Goal: Transaction & Acquisition: Purchase product/service

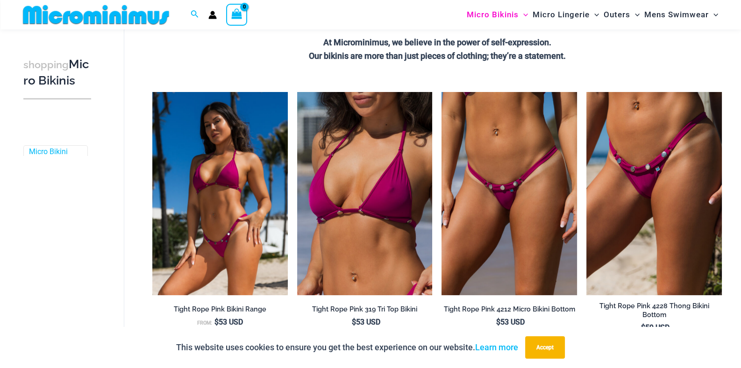
scroll to position [241, 0]
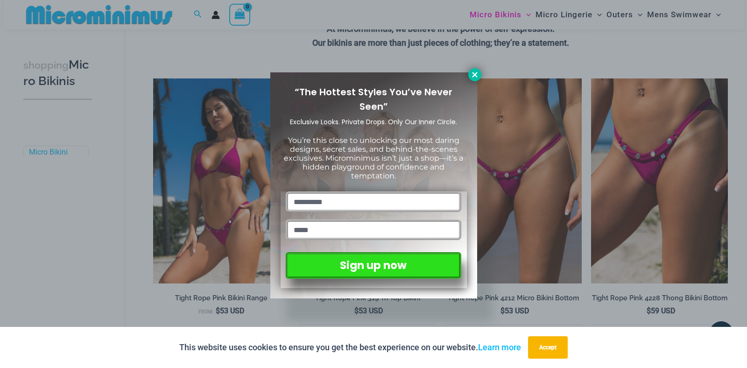
click at [473, 77] on icon at bounding box center [474, 74] width 5 height 5
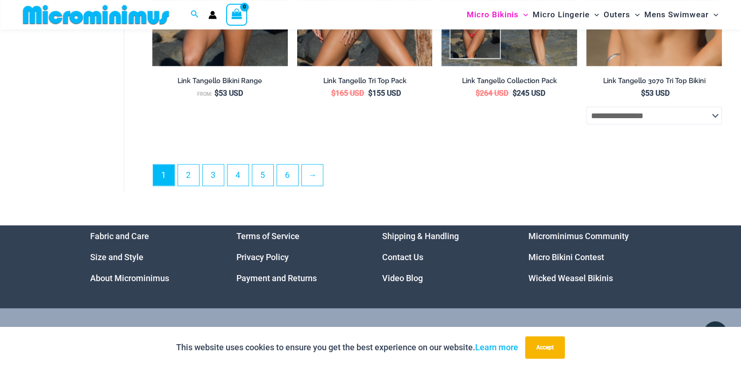
scroll to position [2546, 0]
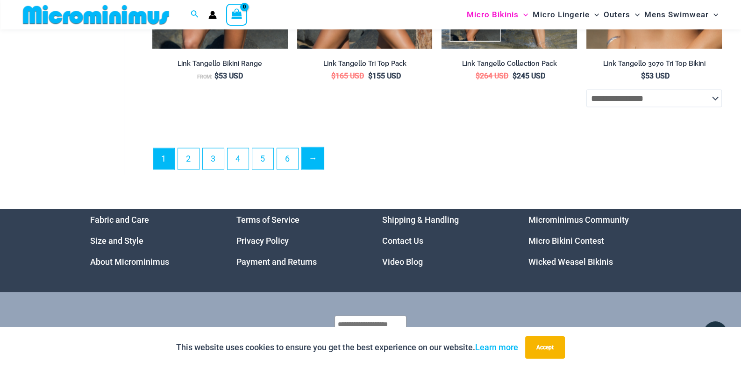
click at [316, 150] on link "→" at bounding box center [313, 159] width 22 height 22
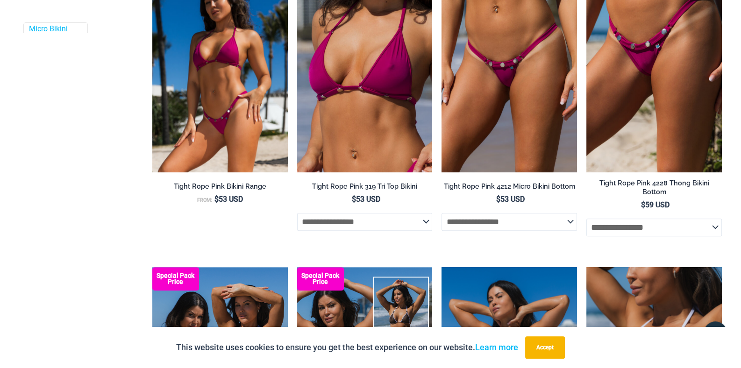
scroll to position [0, 0]
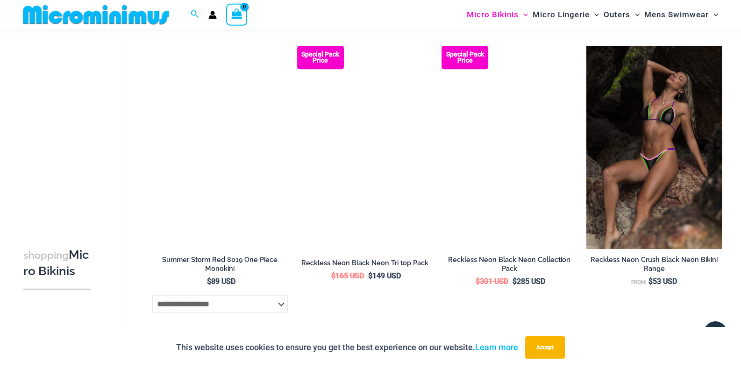
scroll to position [1242, 0]
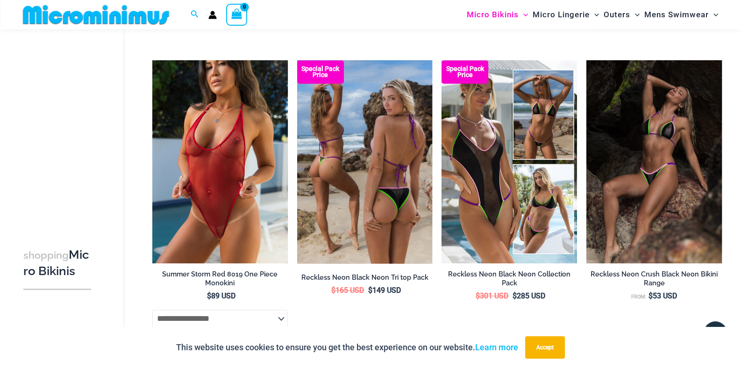
click at [371, 102] on img at bounding box center [364, 161] width 135 height 203
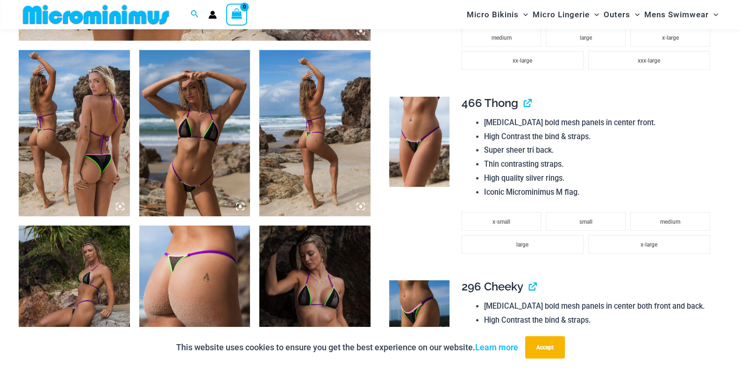
scroll to position [607, 0]
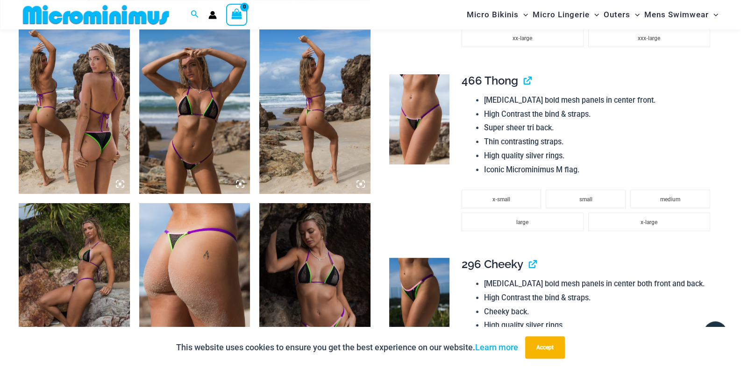
click at [198, 113] on img at bounding box center [194, 111] width 111 height 166
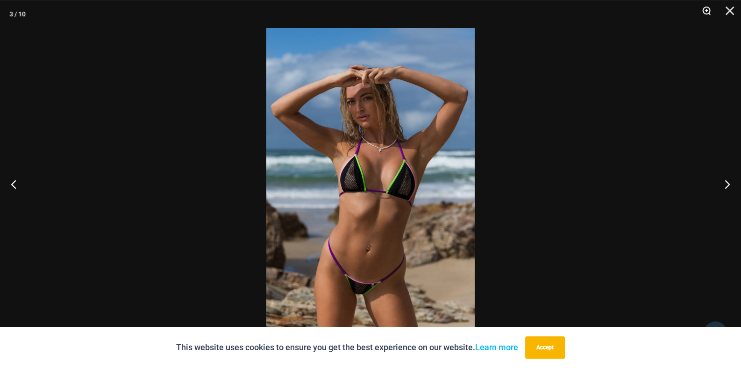
click at [706, 13] on button "Zoom" at bounding box center [702, 14] width 23 height 28
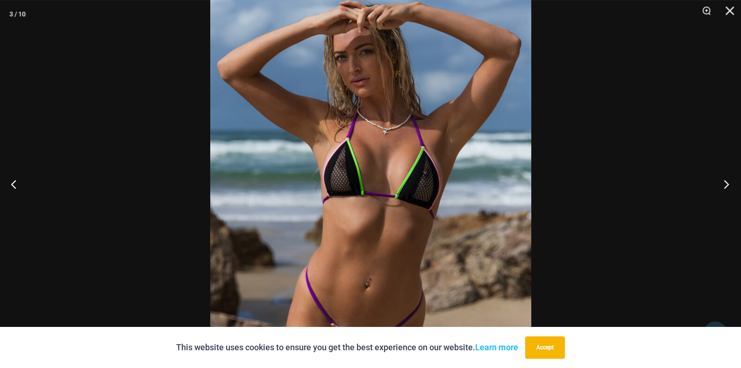
click at [725, 184] on button "Next" at bounding box center [723, 184] width 35 height 47
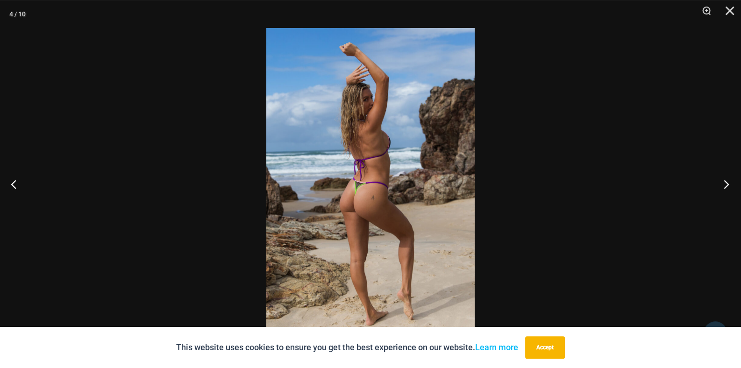
click at [725, 184] on button "Next" at bounding box center [723, 184] width 35 height 47
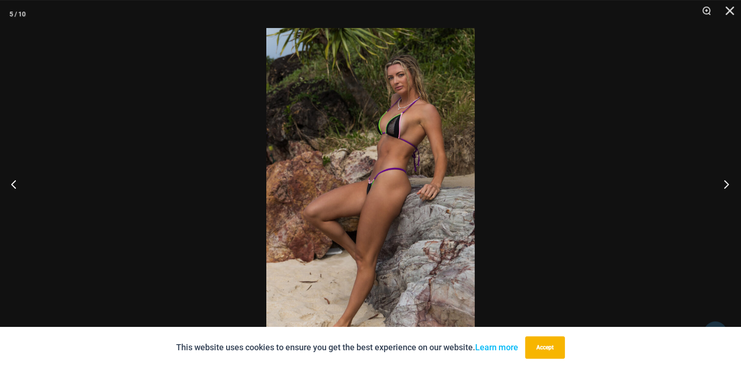
click at [725, 184] on button "Next" at bounding box center [723, 184] width 35 height 47
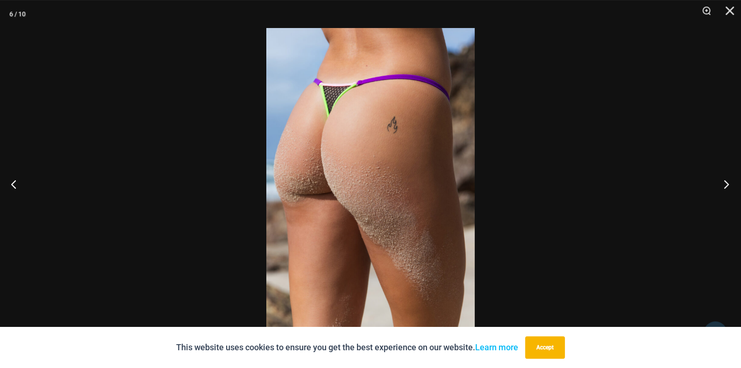
click at [725, 184] on button "Next" at bounding box center [723, 184] width 35 height 47
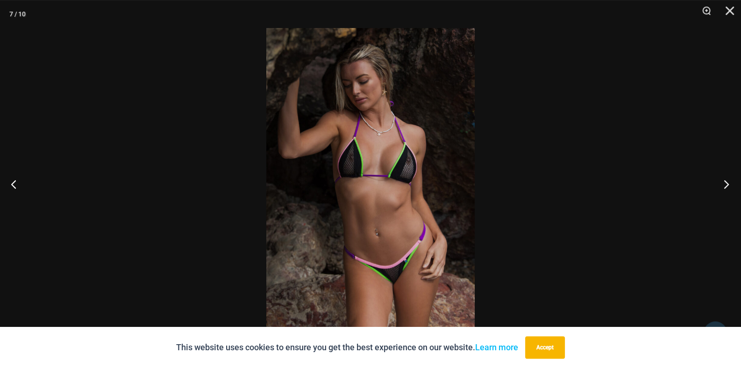
click at [725, 184] on button "Next" at bounding box center [723, 184] width 35 height 47
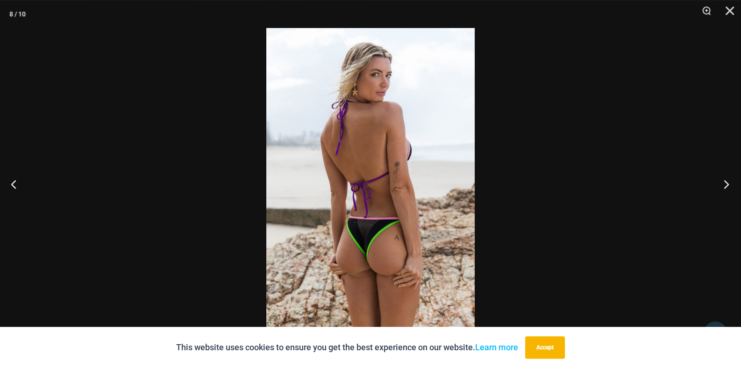
click at [725, 184] on button "Next" at bounding box center [723, 184] width 35 height 47
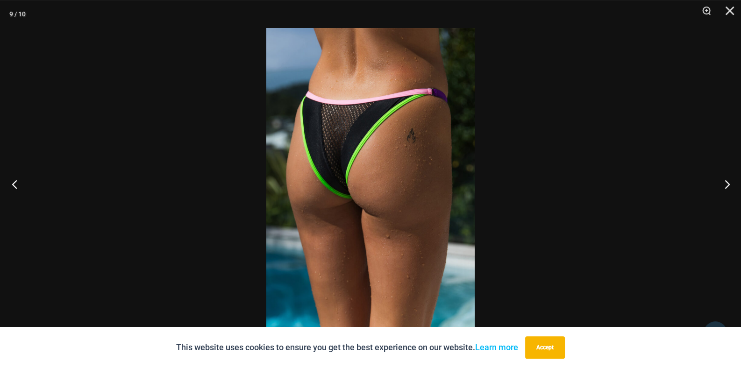
click at [25, 190] on button "Previous" at bounding box center [17, 184] width 35 height 47
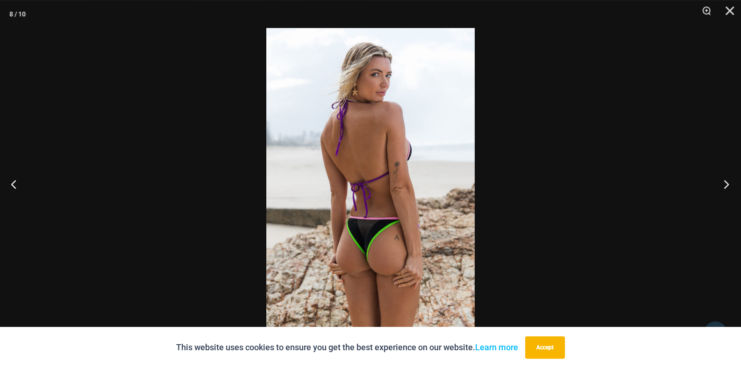
click at [725, 184] on button "Next" at bounding box center [723, 184] width 35 height 47
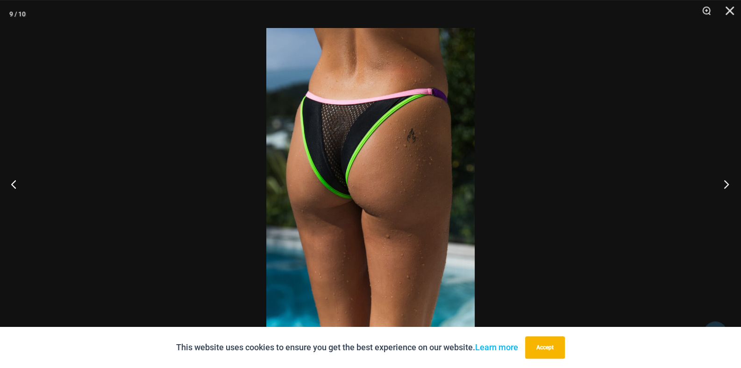
click at [725, 184] on button "Next" at bounding box center [723, 184] width 35 height 47
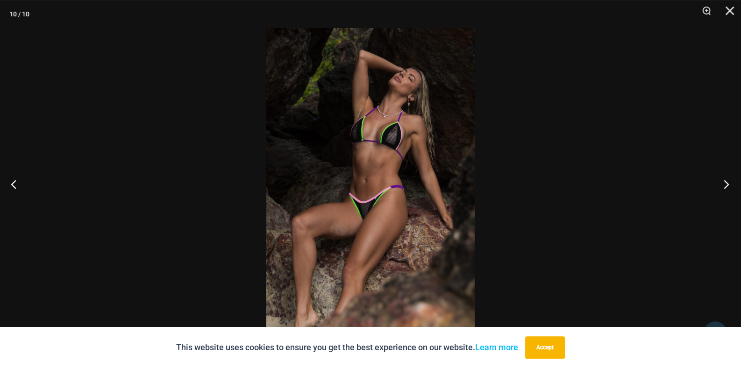
click at [725, 184] on button "Next" at bounding box center [723, 184] width 35 height 47
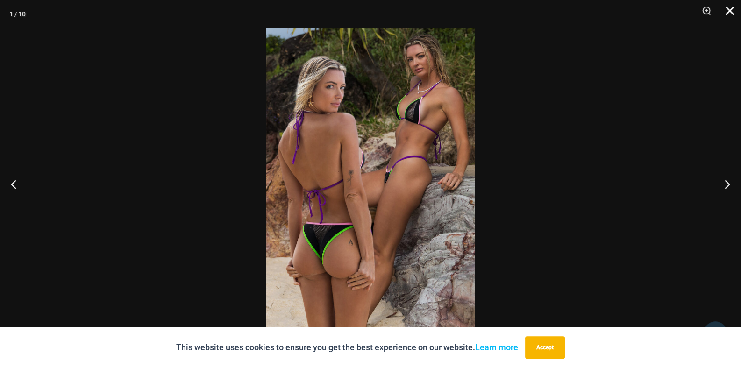
click at [732, 5] on button "Close" at bounding box center [726, 14] width 23 height 28
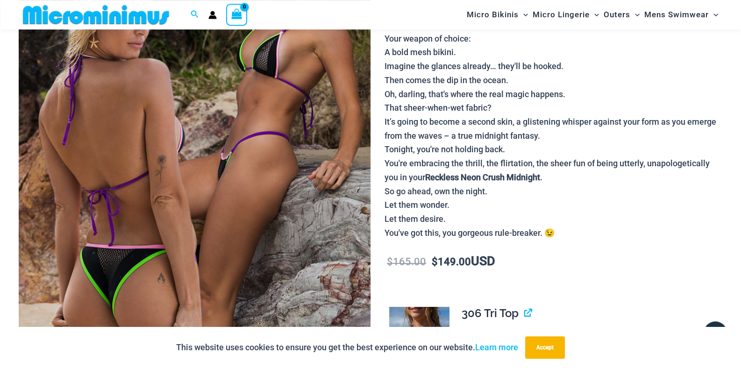
scroll to position [0, 0]
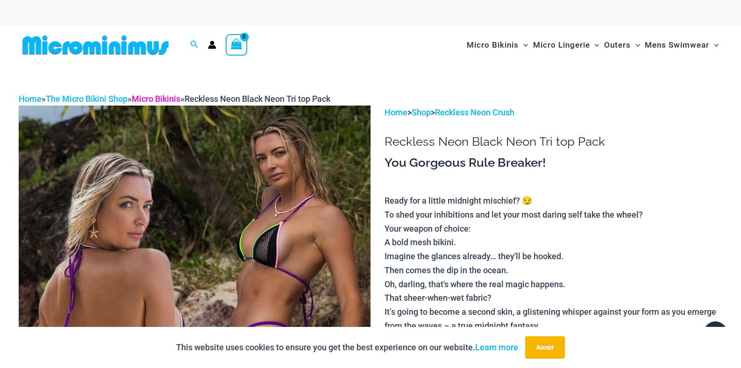
click at [172, 94] on link "Micro Bikinis" at bounding box center [156, 99] width 49 height 10
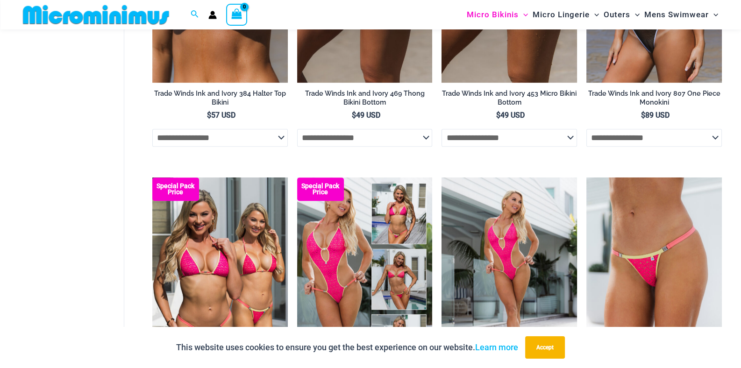
scroll to position [801, 0]
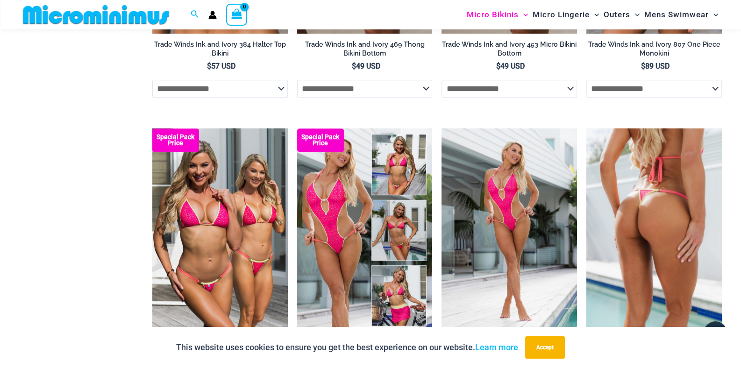
click at [637, 178] on img at bounding box center [653, 229] width 135 height 203
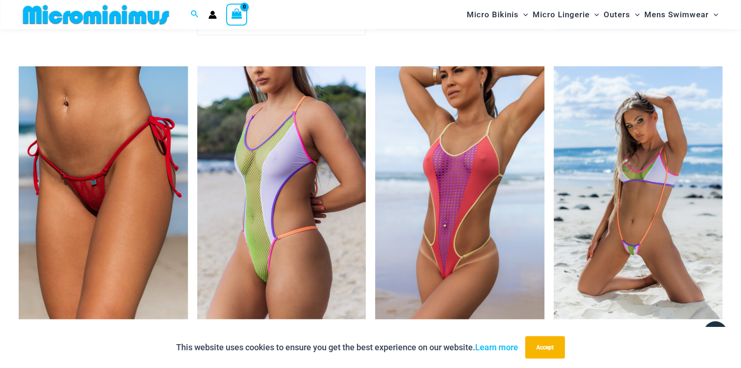
scroll to position [2199, 0]
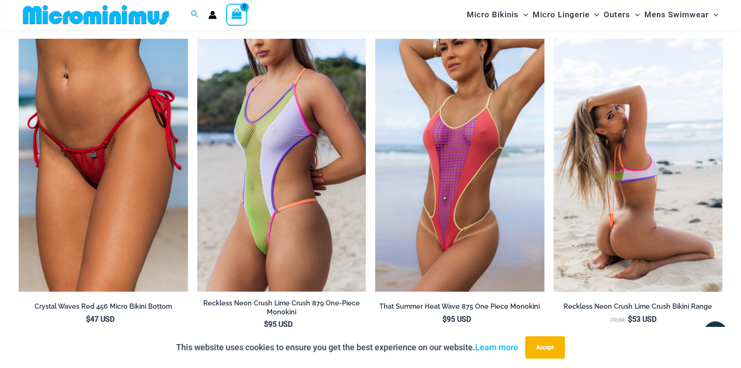
click at [623, 154] on img at bounding box center [638, 164] width 169 height 253
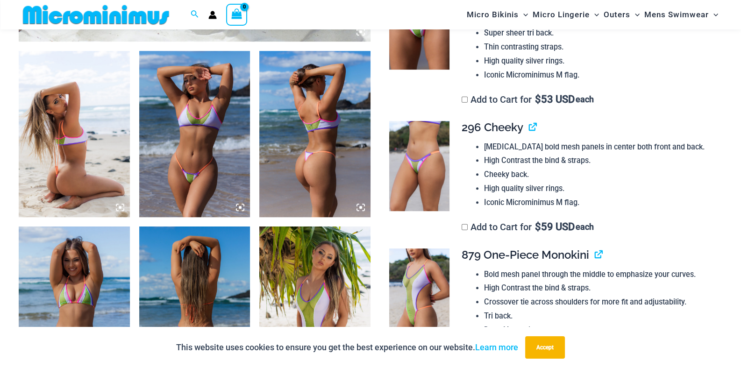
scroll to position [654, 0]
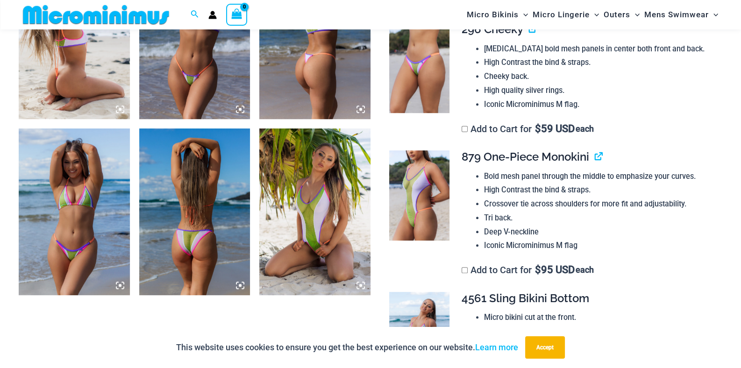
click at [81, 193] on img at bounding box center [74, 211] width 111 height 166
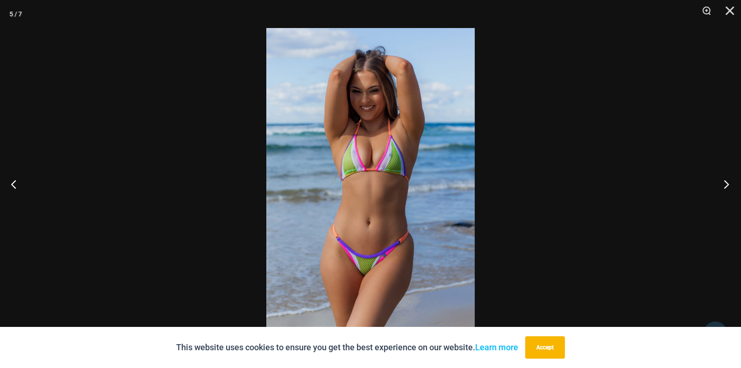
click at [731, 185] on button "Next" at bounding box center [723, 184] width 35 height 47
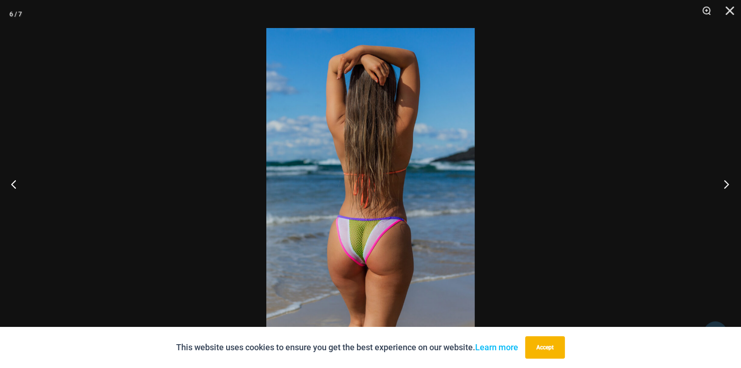
click at [731, 185] on button "Next" at bounding box center [723, 184] width 35 height 47
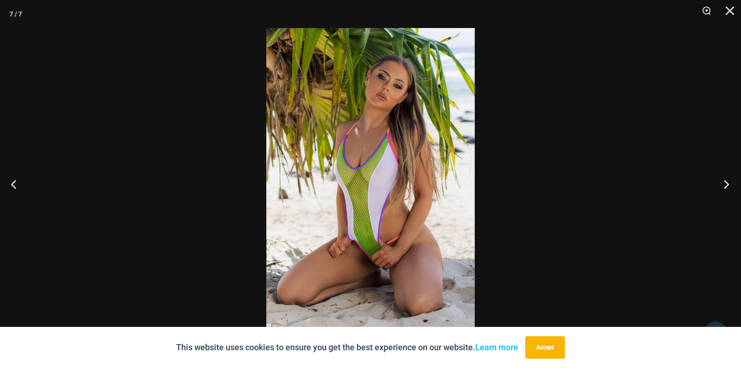
click at [731, 185] on button "Next" at bounding box center [723, 184] width 35 height 47
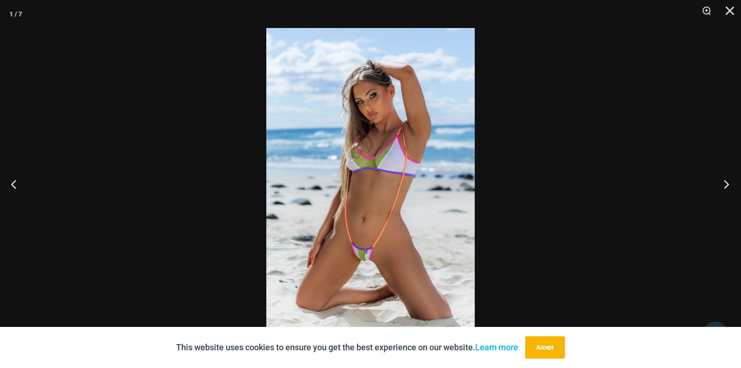
click at [731, 185] on button "Next" at bounding box center [723, 184] width 35 height 47
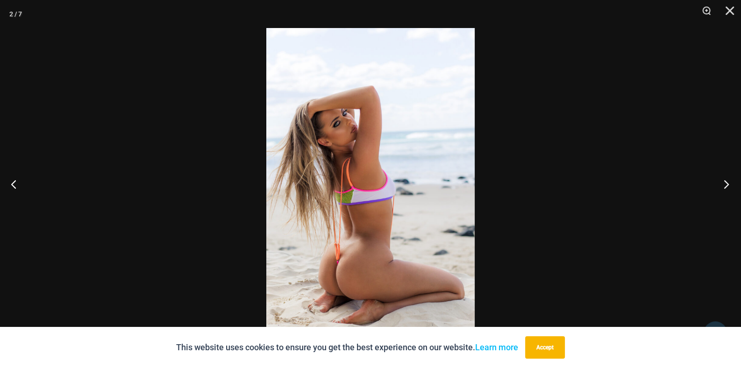
click at [731, 185] on button "Next" at bounding box center [723, 184] width 35 height 47
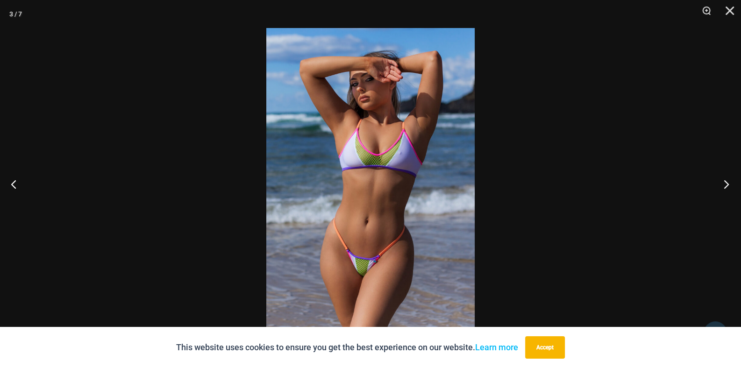
click at [731, 185] on button "Next" at bounding box center [723, 184] width 35 height 47
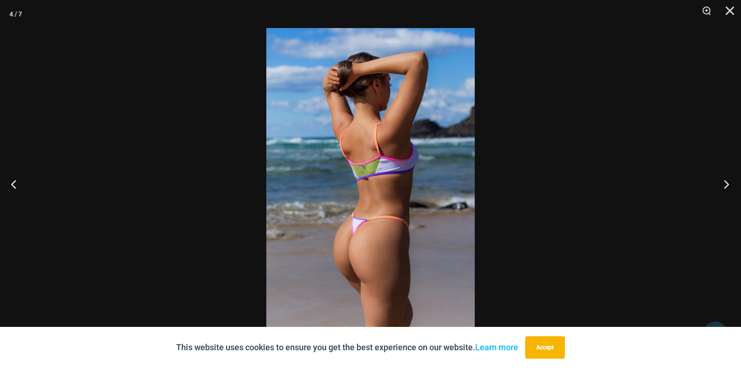
click at [731, 185] on button "Next" at bounding box center [723, 184] width 35 height 47
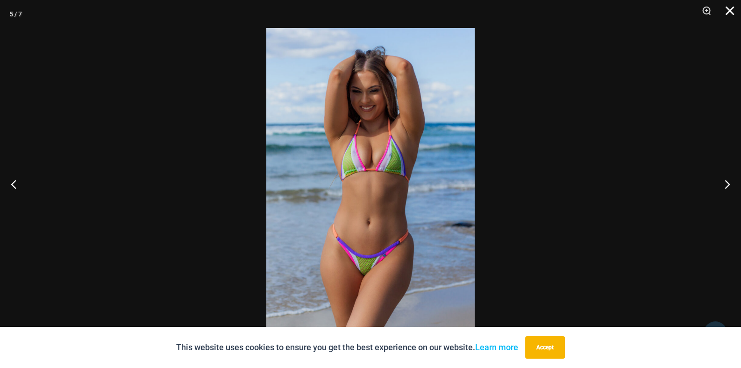
click at [733, 10] on button "Close" at bounding box center [726, 14] width 23 height 28
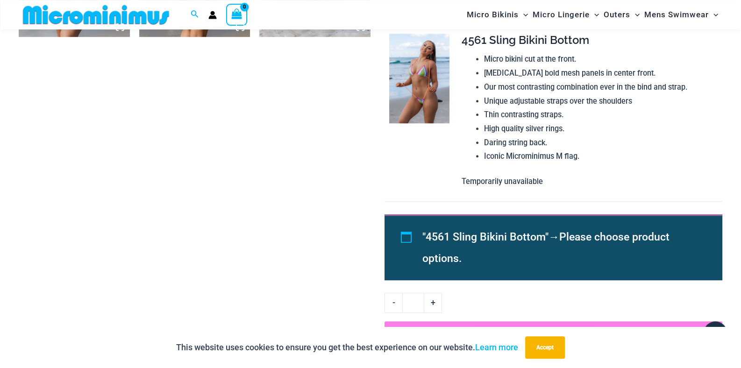
scroll to position [850, 0]
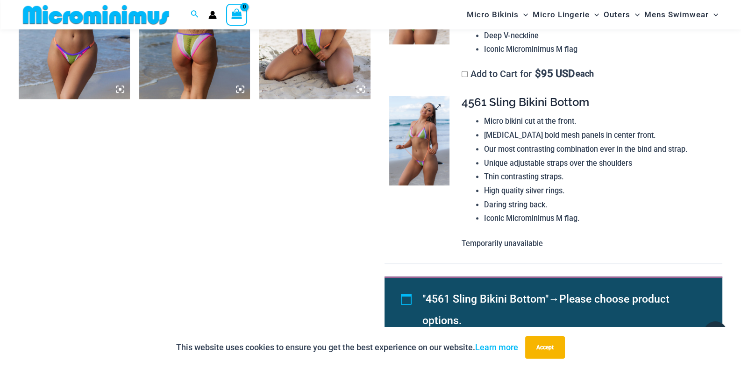
click at [430, 137] on img at bounding box center [419, 141] width 60 height 90
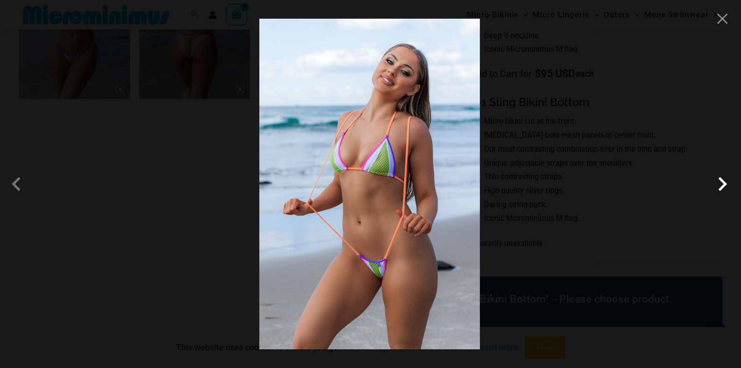
click at [726, 192] on span at bounding box center [722, 184] width 28 height 28
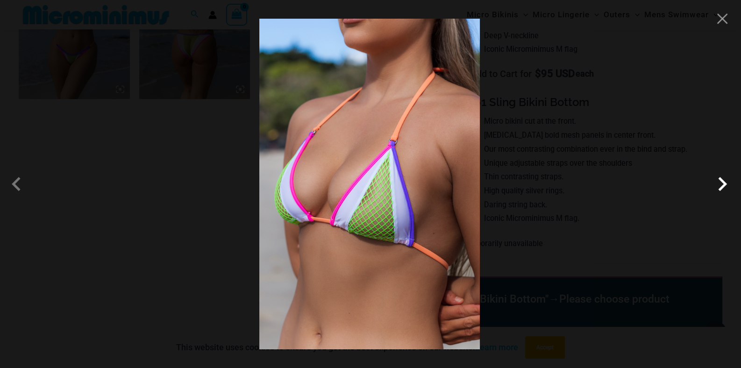
click at [726, 192] on span at bounding box center [722, 184] width 28 height 28
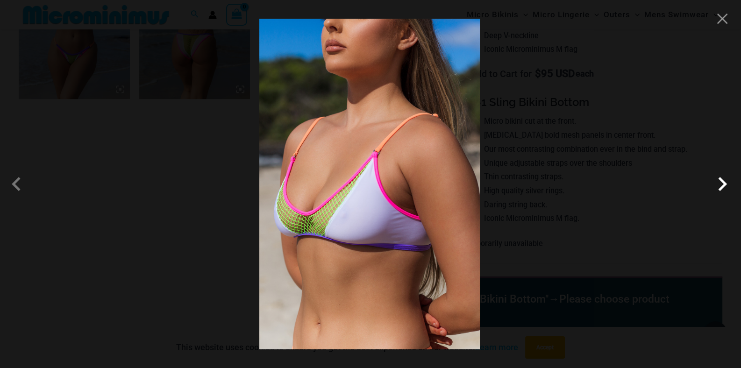
click at [726, 192] on span at bounding box center [722, 184] width 28 height 28
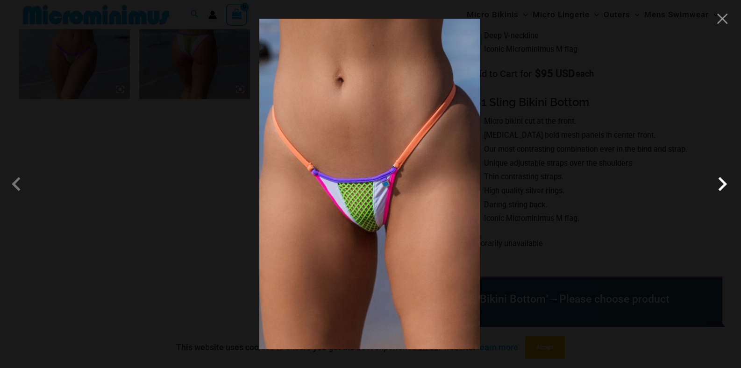
click at [726, 192] on span at bounding box center [722, 184] width 28 height 28
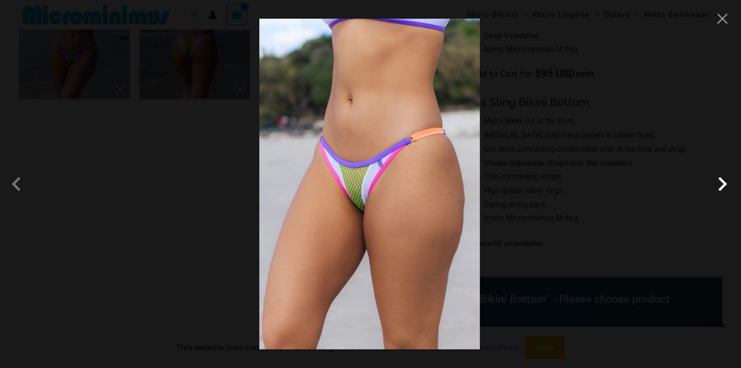
click at [726, 192] on span at bounding box center [722, 184] width 28 height 28
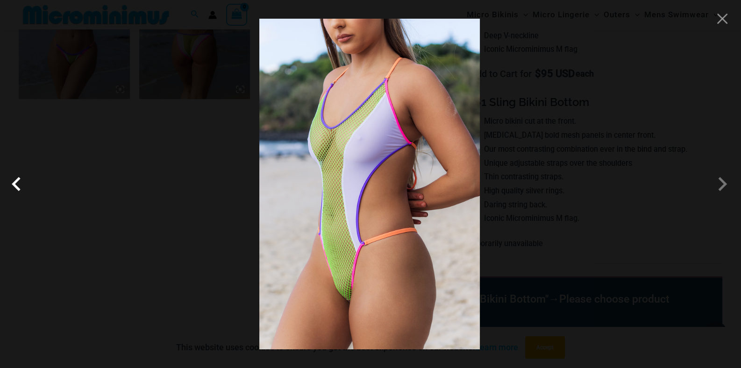
click at [19, 184] on span at bounding box center [19, 184] width 28 height 28
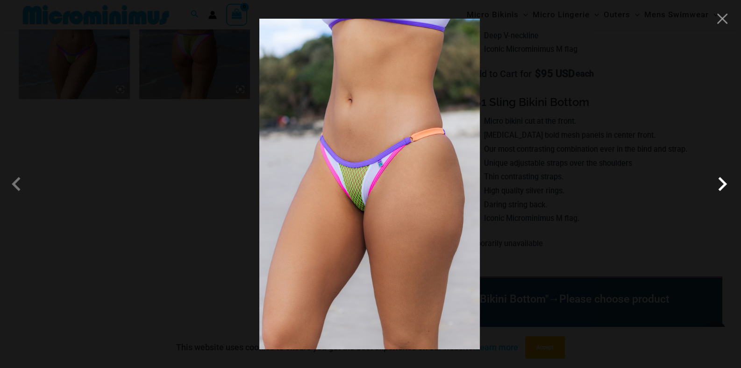
click at [726, 190] on span at bounding box center [722, 184] width 28 height 28
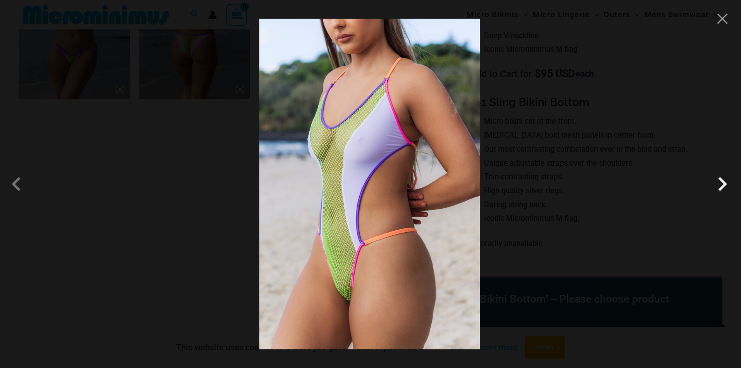
click at [726, 190] on span at bounding box center [722, 184] width 28 height 28
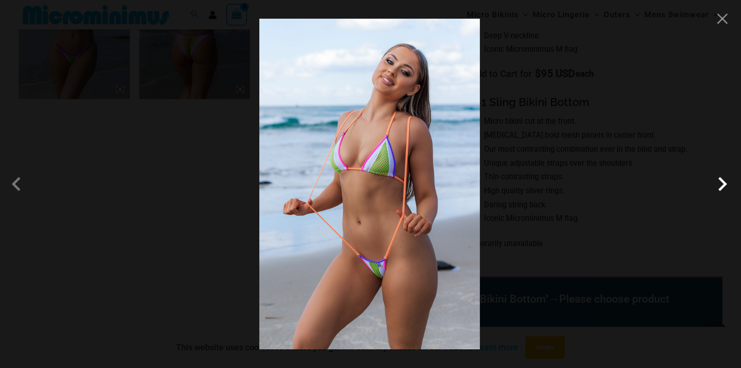
click at [726, 190] on span at bounding box center [722, 184] width 28 height 28
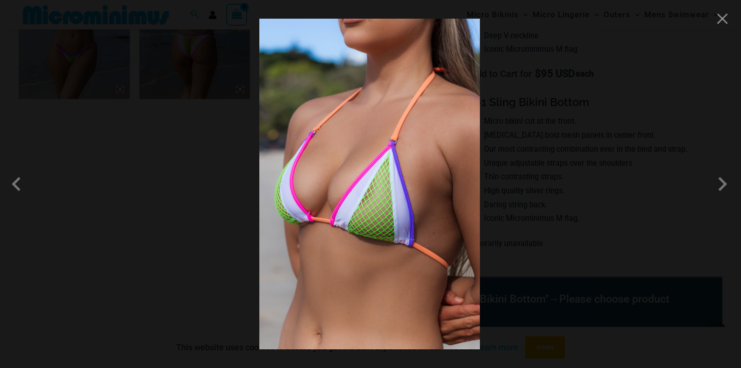
click at [723, 26] on div at bounding box center [370, 184] width 741 height 368
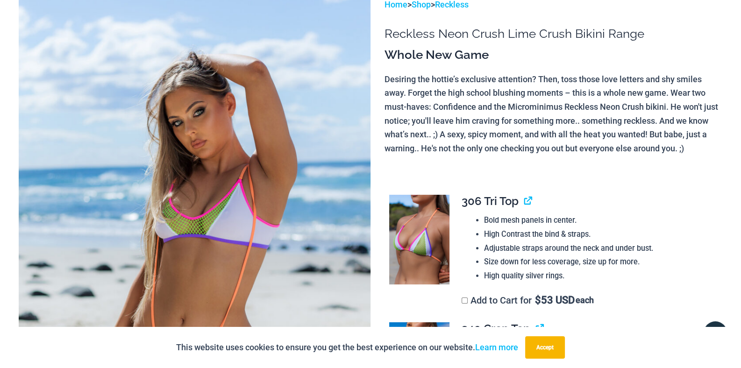
scroll to position [0, 0]
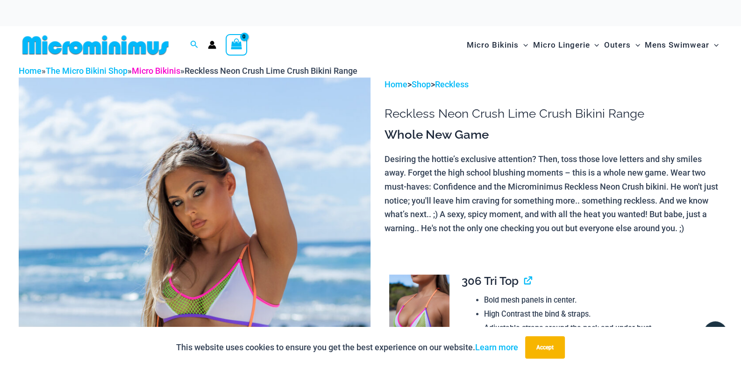
click at [167, 66] on link "Micro Bikinis" at bounding box center [156, 71] width 49 height 10
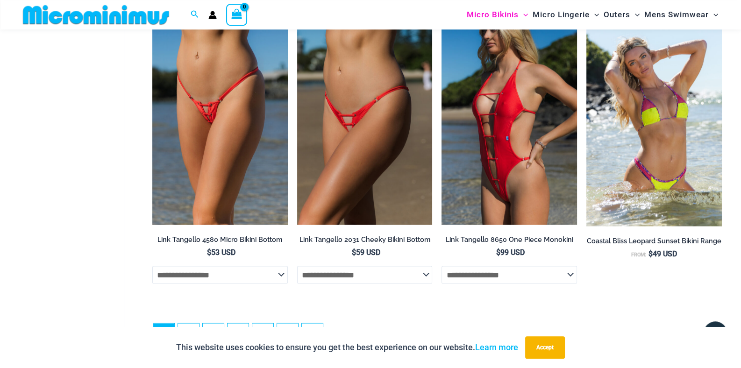
scroll to position [2414, 0]
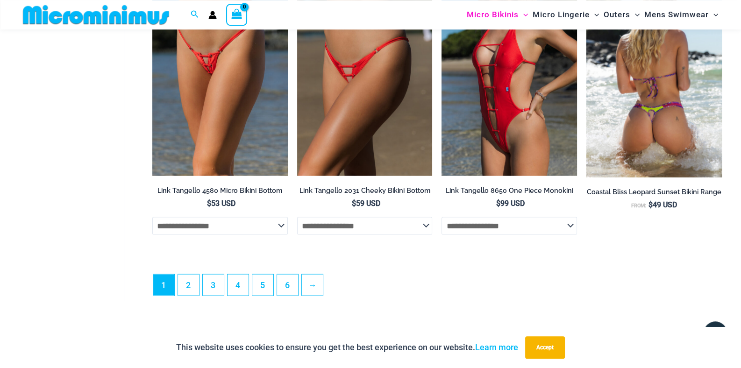
click at [658, 82] on img at bounding box center [653, 75] width 135 height 205
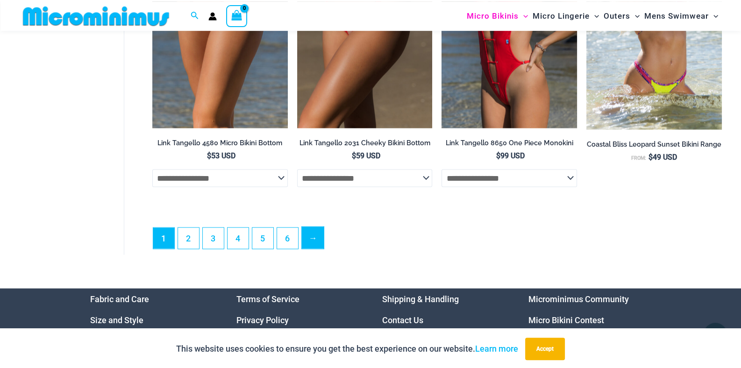
scroll to position [2461, 0]
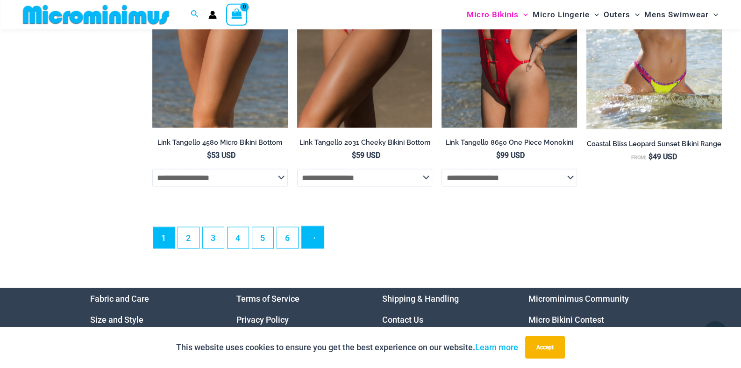
click at [312, 231] on link "→" at bounding box center [313, 238] width 22 height 22
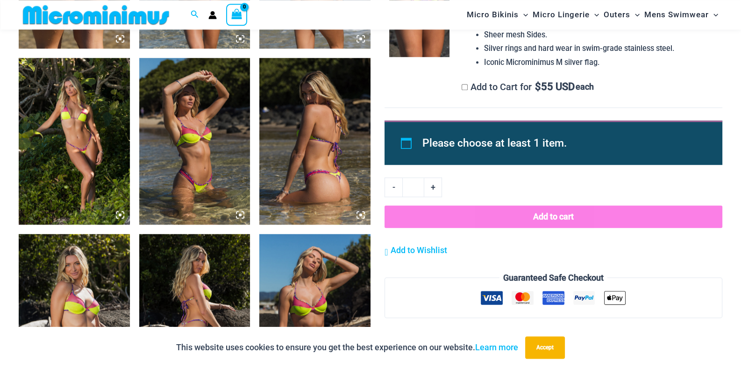
scroll to position [951, 0]
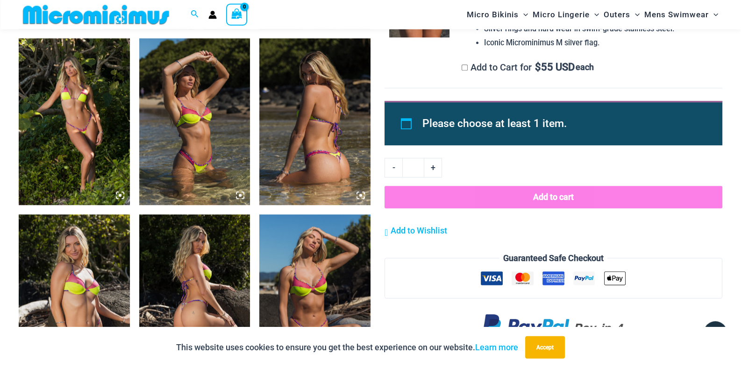
click at [74, 89] on img at bounding box center [74, 121] width 111 height 166
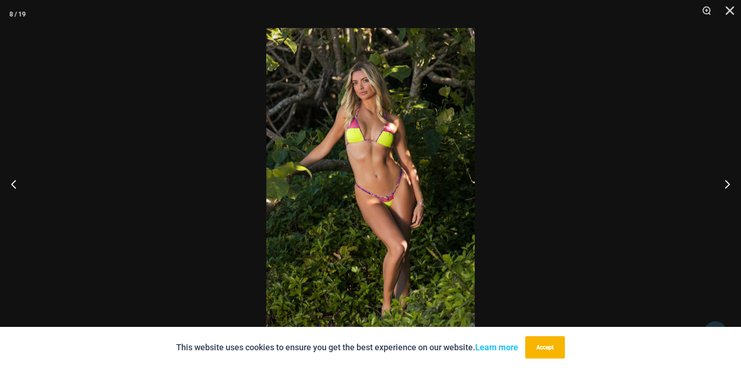
click at [379, 146] on img at bounding box center [370, 184] width 208 height 312
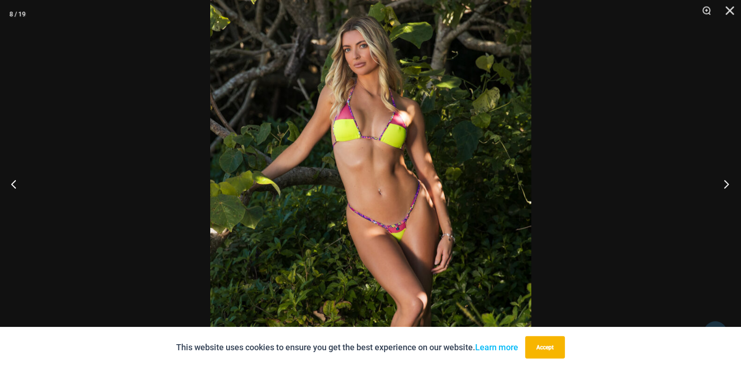
click at [725, 179] on button "Next" at bounding box center [723, 184] width 35 height 47
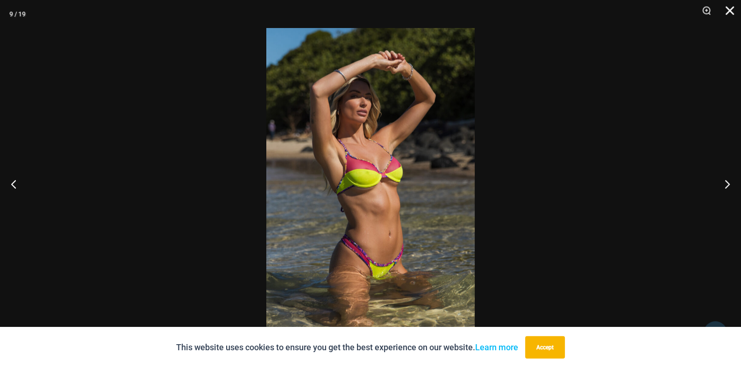
click at [724, 6] on button "Close" at bounding box center [726, 14] width 23 height 28
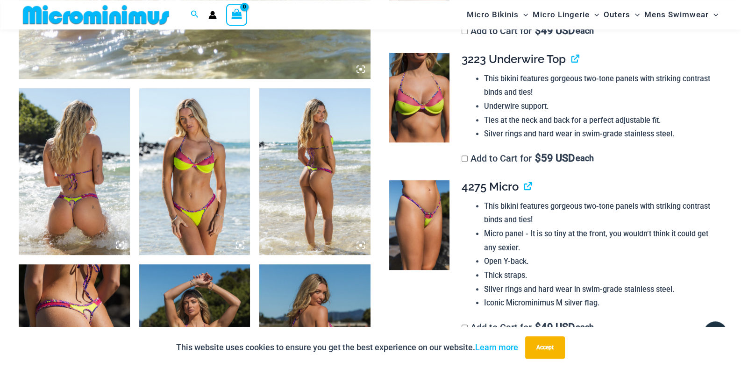
scroll to position [387, 0]
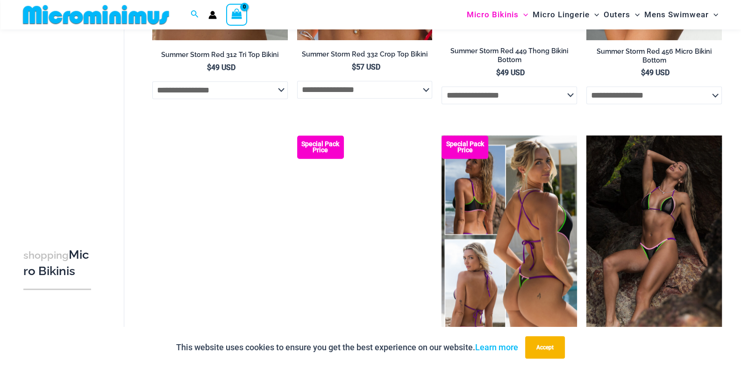
scroll to position [924, 0]
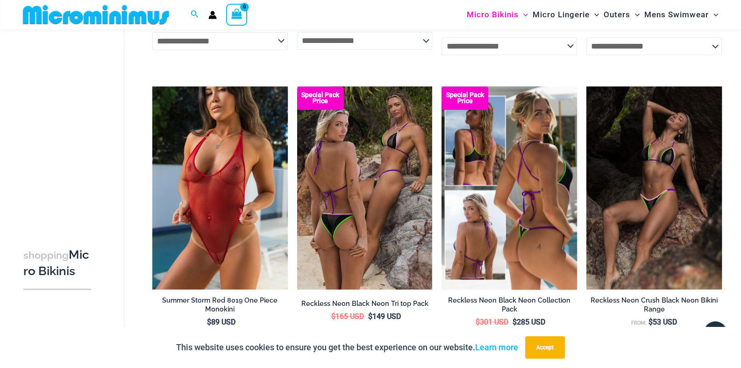
click at [518, 153] on img at bounding box center [508, 187] width 135 height 203
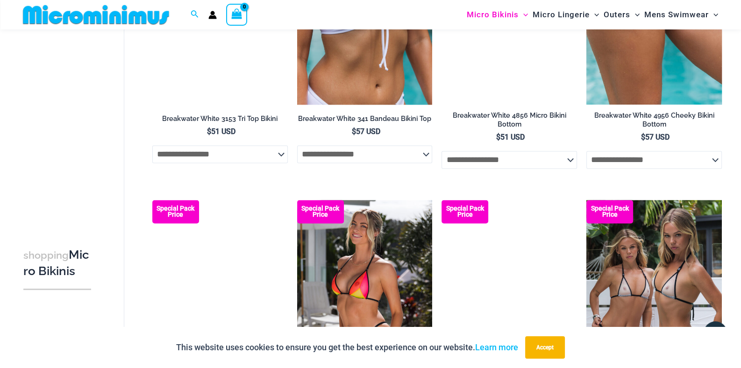
scroll to position [2101, 0]
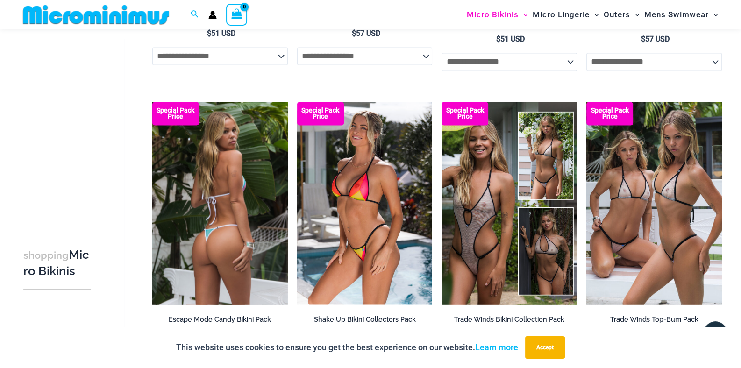
click at [202, 207] on img at bounding box center [219, 203] width 135 height 203
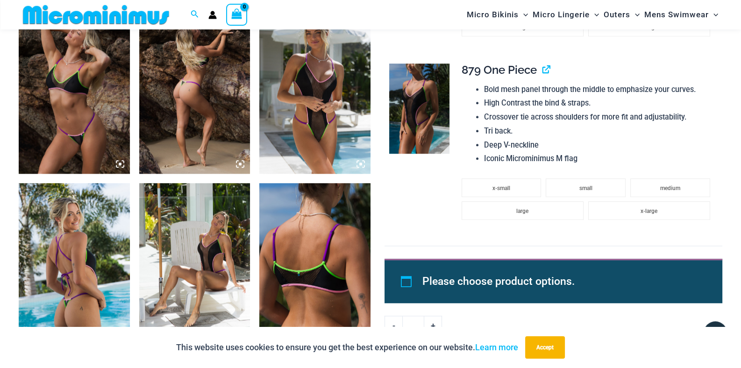
scroll to position [973, 0]
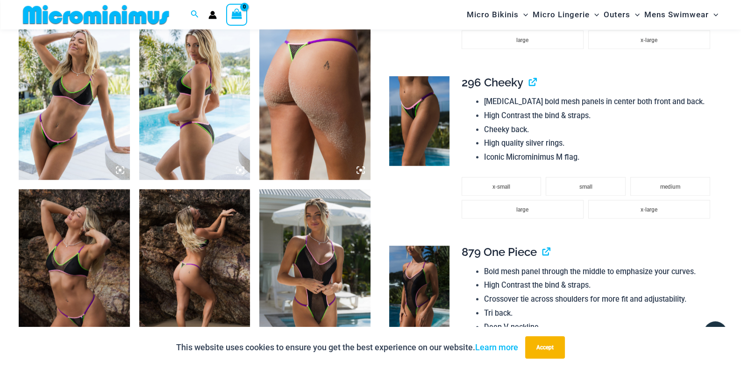
click at [85, 243] on img at bounding box center [74, 272] width 111 height 166
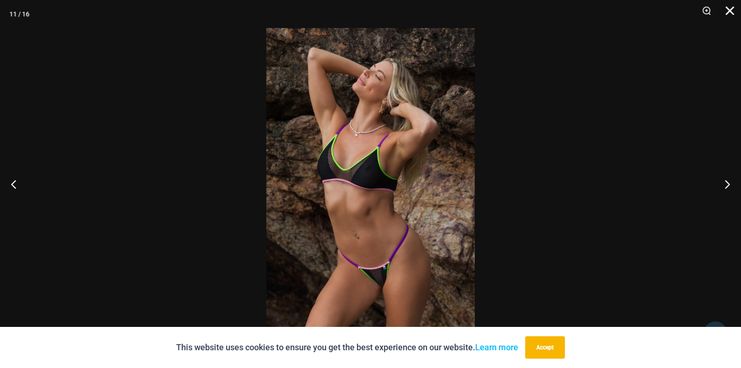
click at [728, 16] on button "Close" at bounding box center [726, 14] width 23 height 28
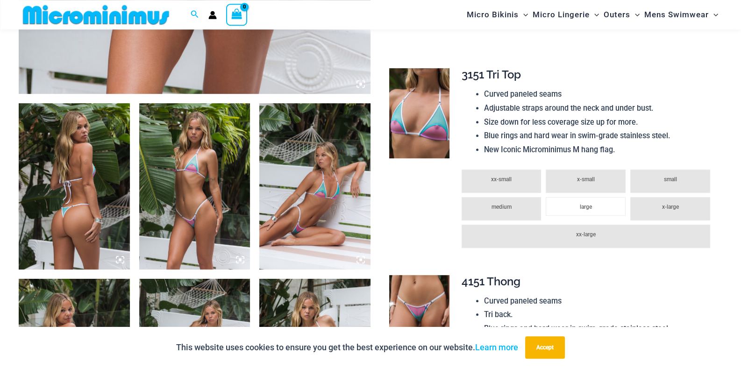
scroll to position [851, 0]
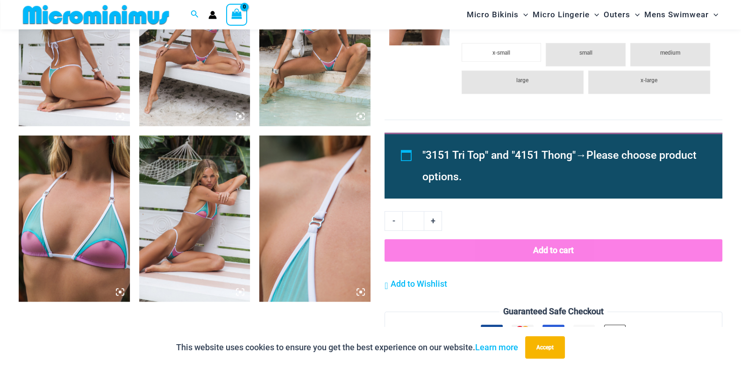
click at [190, 207] on img at bounding box center [194, 218] width 111 height 166
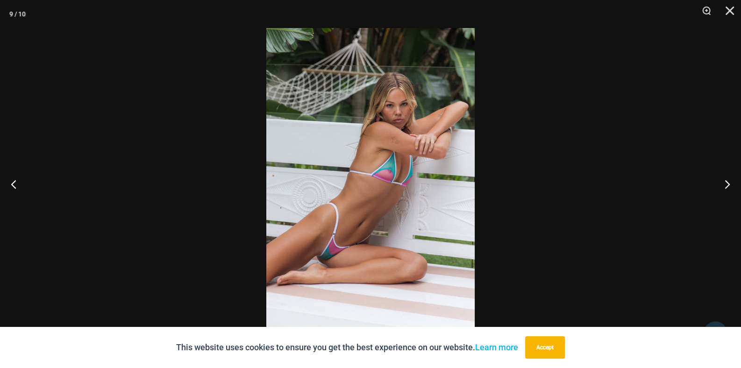
click at [387, 176] on img at bounding box center [370, 184] width 208 height 312
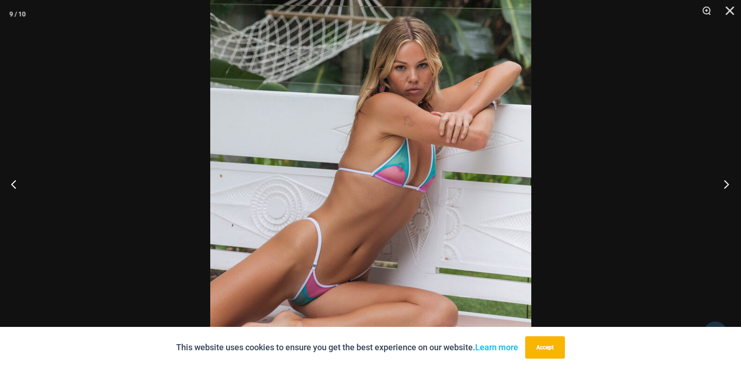
click at [723, 184] on button "Next" at bounding box center [723, 184] width 35 height 47
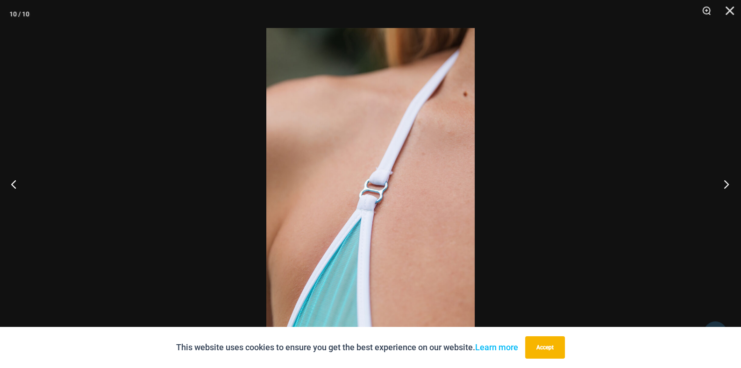
click at [723, 184] on button "Next" at bounding box center [723, 184] width 35 height 47
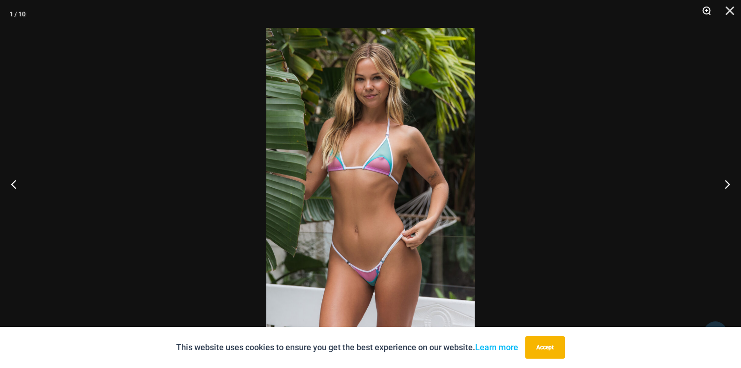
click at [708, 10] on button "Zoom" at bounding box center [702, 14] width 23 height 28
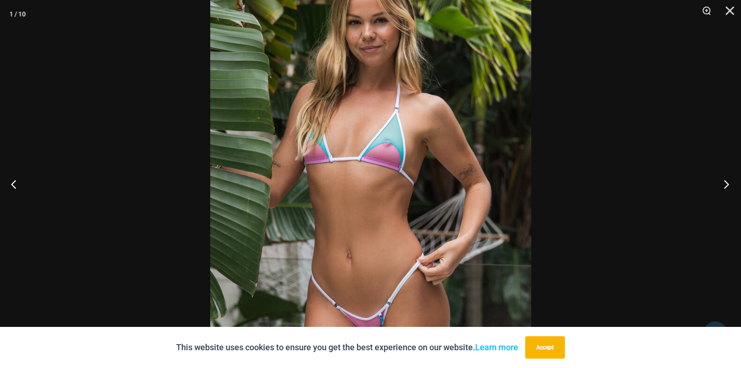
click at [725, 184] on button "Next" at bounding box center [723, 184] width 35 height 47
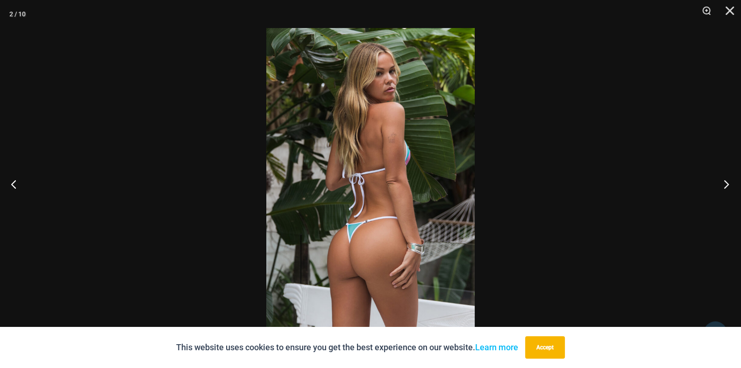
click at [725, 184] on button "Next" at bounding box center [723, 184] width 35 height 47
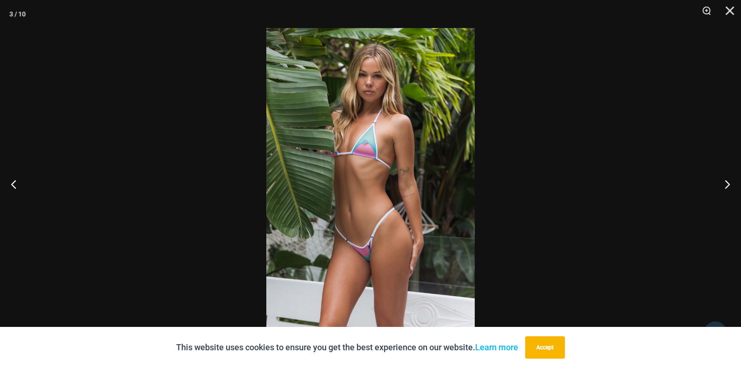
click at [379, 167] on img at bounding box center [370, 184] width 208 height 312
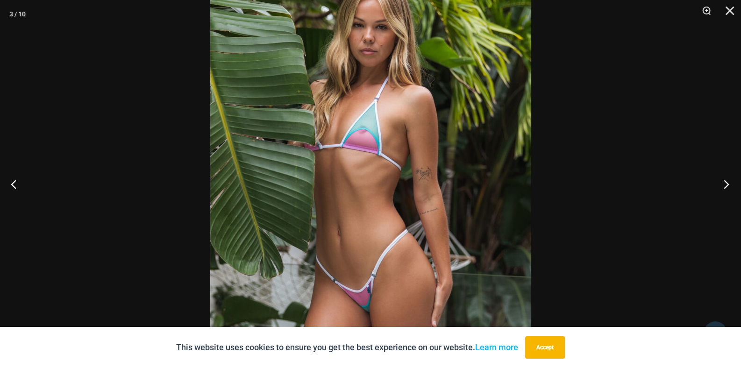
click at [729, 186] on button "Next" at bounding box center [723, 184] width 35 height 47
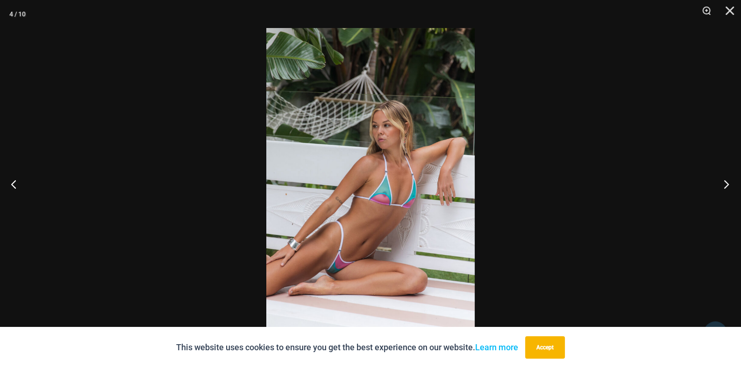
click at [728, 186] on button "Next" at bounding box center [723, 184] width 35 height 47
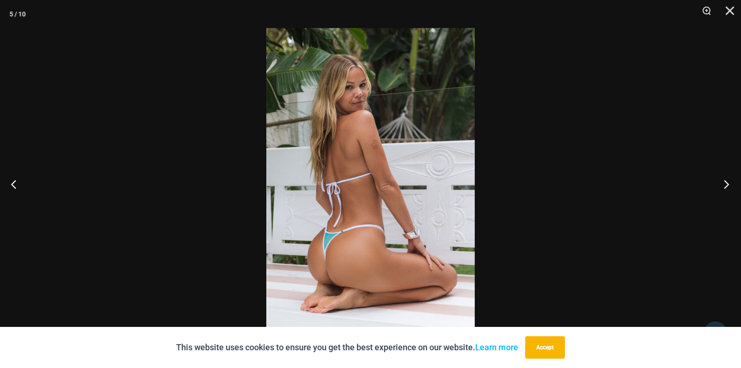
click at [728, 186] on button "Next" at bounding box center [723, 184] width 35 height 47
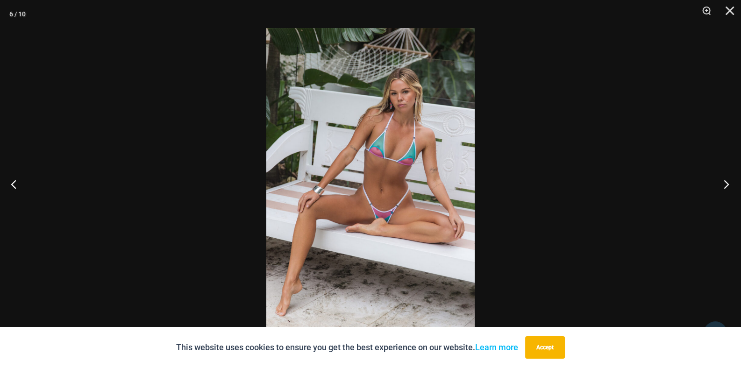
click at [730, 190] on button "Next" at bounding box center [723, 184] width 35 height 47
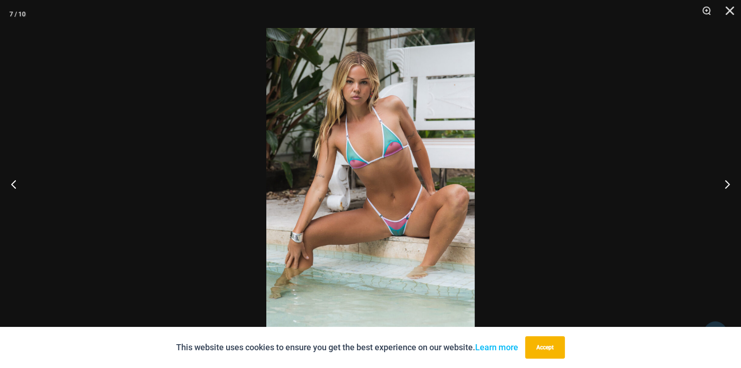
click at [408, 160] on img at bounding box center [370, 184] width 208 height 312
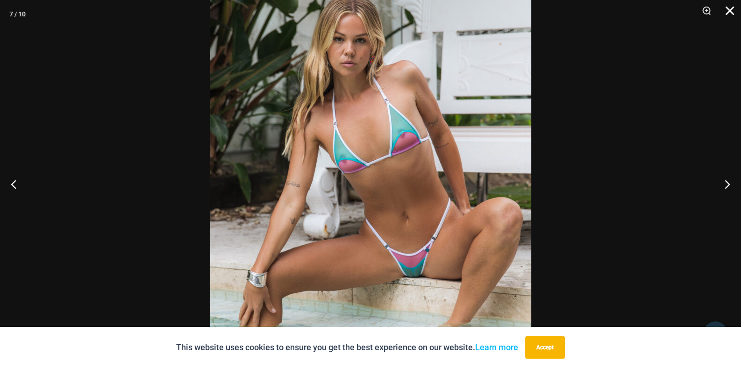
click at [728, 12] on button "Close" at bounding box center [726, 14] width 23 height 28
